Goal: Information Seeking & Learning: Learn about a topic

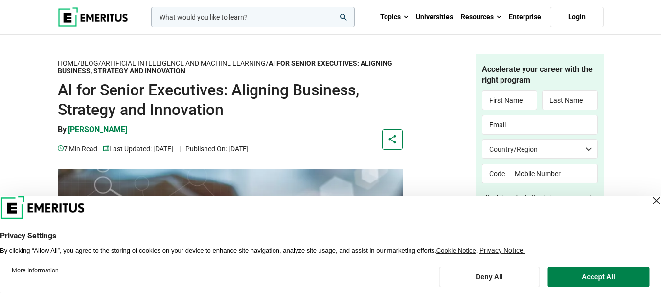
click at [266, 118] on h1 "AI for Senior Executives: Aligning Business, Strategy and Innovation" at bounding box center [231, 99] width 346 height 39
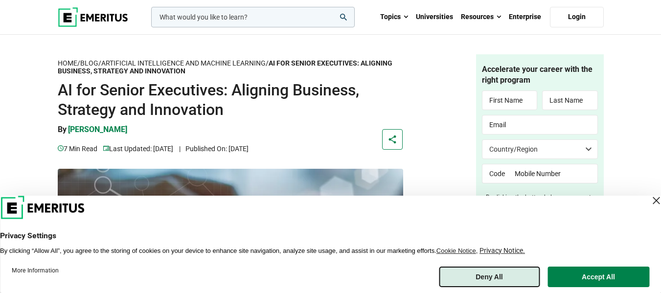
click at [498, 278] on button "Deny All" at bounding box center [489, 277] width 101 height 21
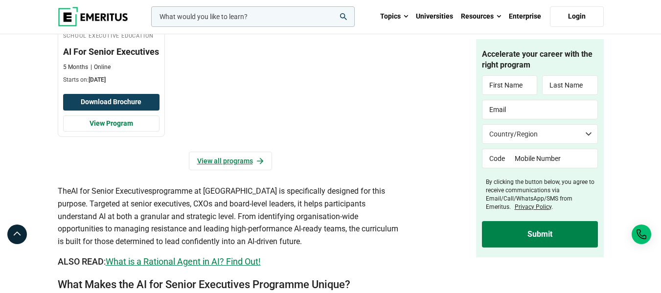
scroll to position [990, 0]
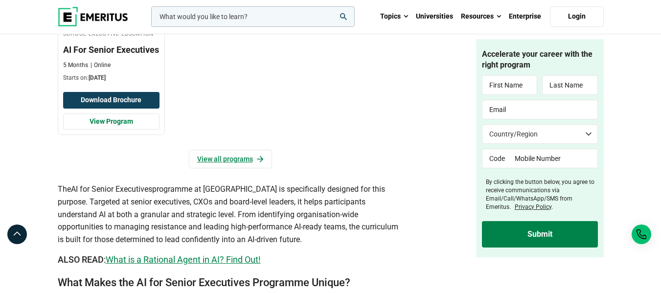
click at [156, 226] on span "programme at [GEOGRAPHIC_DATA] is specifically designed for this purpose. Targe…" at bounding box center [228, 213] width 341 height 59
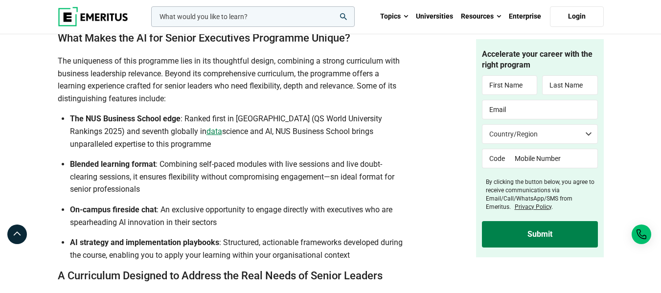
scroll to position [1235, 0]
click at [209, 163] on ul "The NUS Business School edge : Ranked first in [GEOGRAPHIC_DATA] (QS World Univ…" at bounding box center [231, 186] width 346 height 149
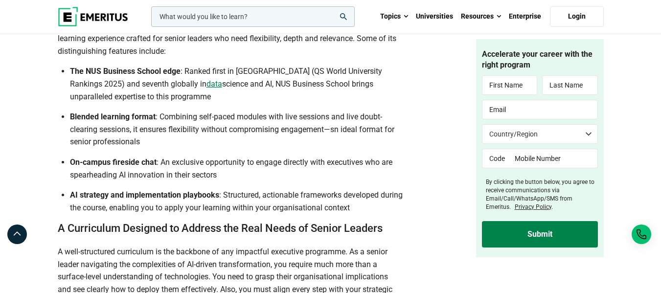
scroll to position [1277, 0]
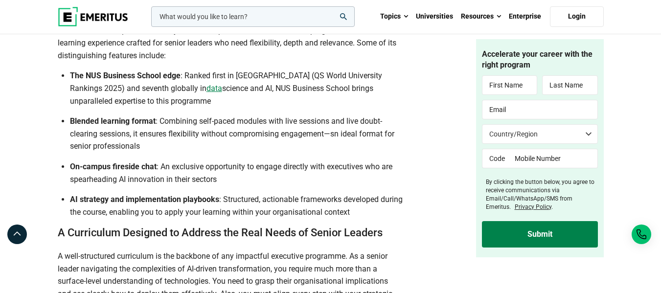
click at [201, 99] on span "science and AI, NUS Business School brings unparalleled expertise to this progr…" at bounding box center [221, 95] width 303 height 22
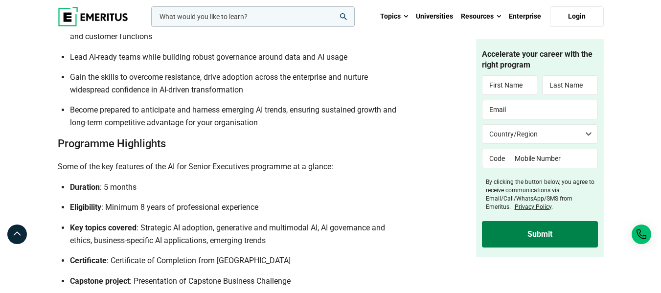
scroll to position [2281, 0]
drag, startPoint x: 167, startPoint y: 176, endPoint x: 260, endPoint y: 174, distance: 92.5
click at [260, 171] on span "Some of the key features of the AI for Senior Executives programme at a glance:" at bounding box center [196, 165] width 276 height 9
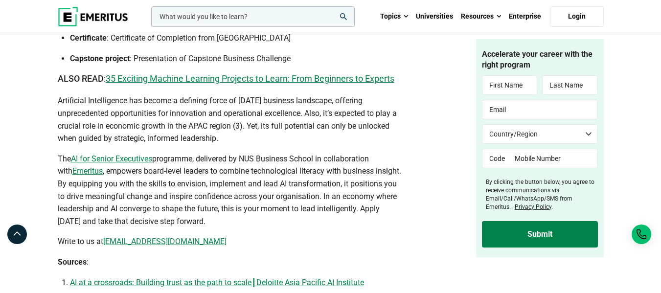
scroll to position [2440, 0]
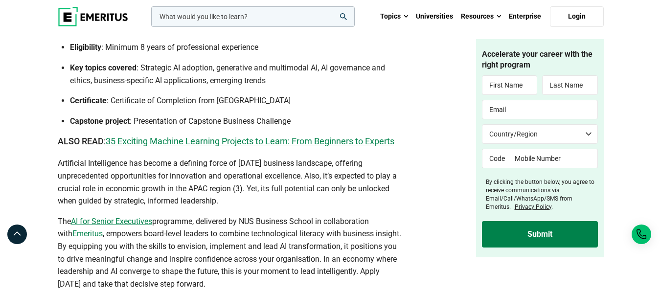
click at [118, 226] on span "AI for Senior Executives" at bounding box center [111, 221] width 81 height 9
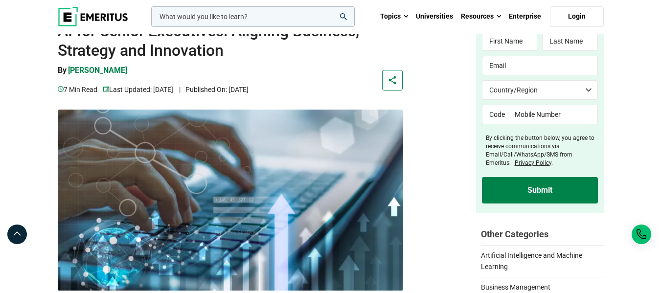
scroll to position [0, 0]
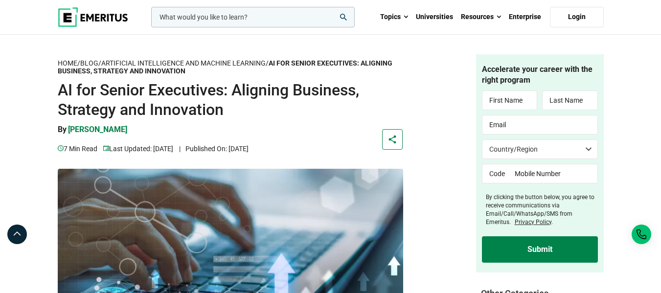
drag, startPoint x: 138, startPoint y: 129, endPoint x: 58, endPoint y: 129, distance: 80.7
click at [58, 129] on aside "By [PERSON_NAME] 7 min read |" at bounding box center [201, 139] width 286 height 30
click at [263, 108] on h1 "AI for Senior Executives: Aligning Business, Strategy and Innovation" at bounding box center [231, 99] width 346 height 39
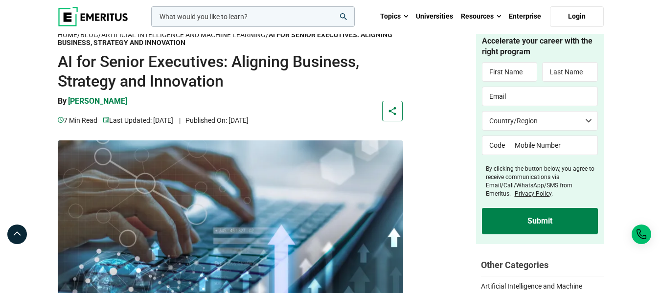
scroll to position [29, 0]
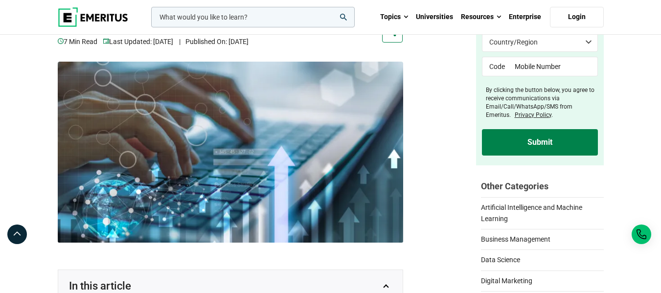
scroll to position [0, 0]
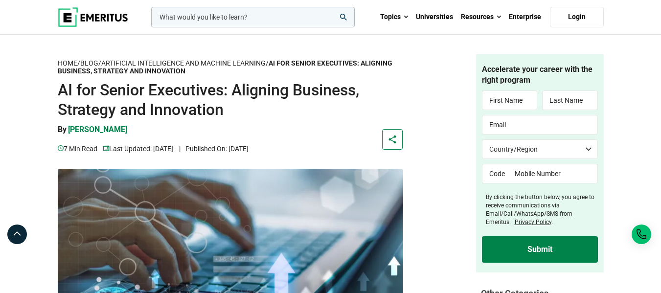
click at [197, 116] on h1 "AI for Senior Executives: Aligning Business, Strategy and Innovation" at bounding box center [231, 99] width 346 height 39
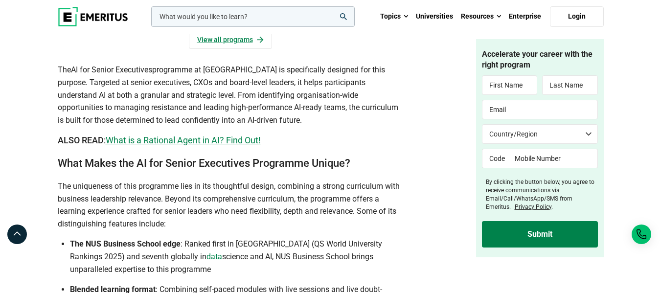
scroll to position [1104, 0]
